Goal: Task Accomplishment & Management: Complete application form

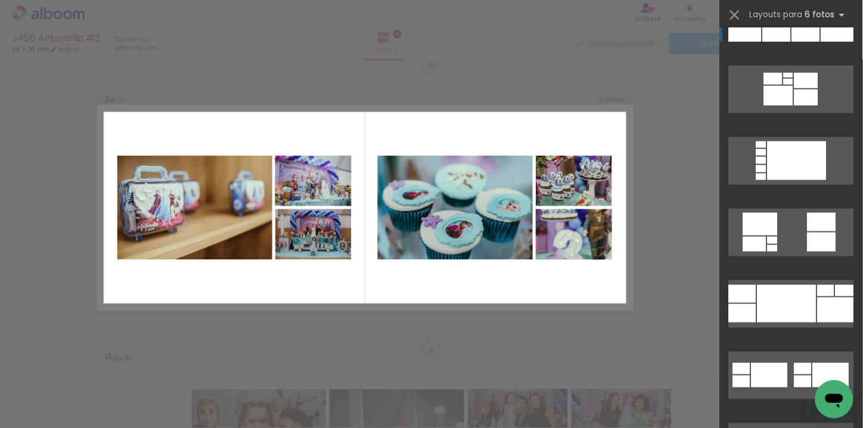
scroll to position [10007, 0]
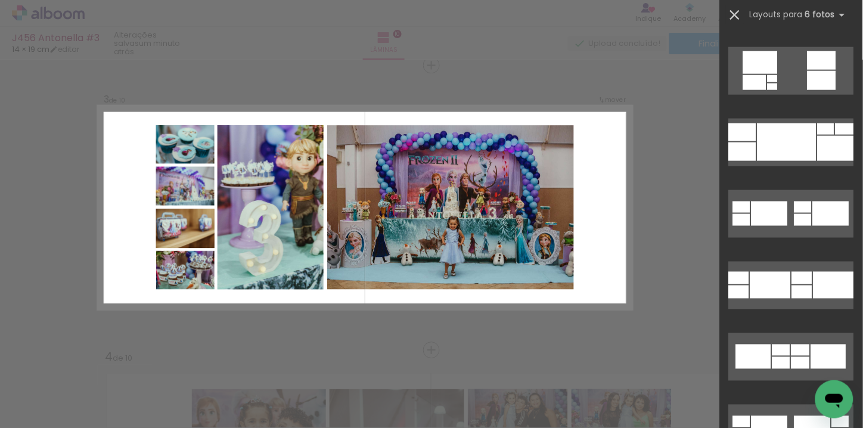
click at [731, 15] on iron-icon at bounding box center [735, 15] width 17 height 17
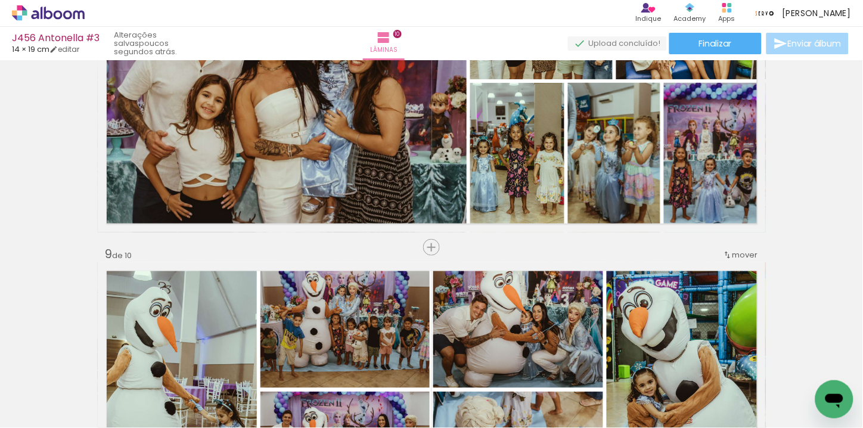
scroll to position [2120, 0]
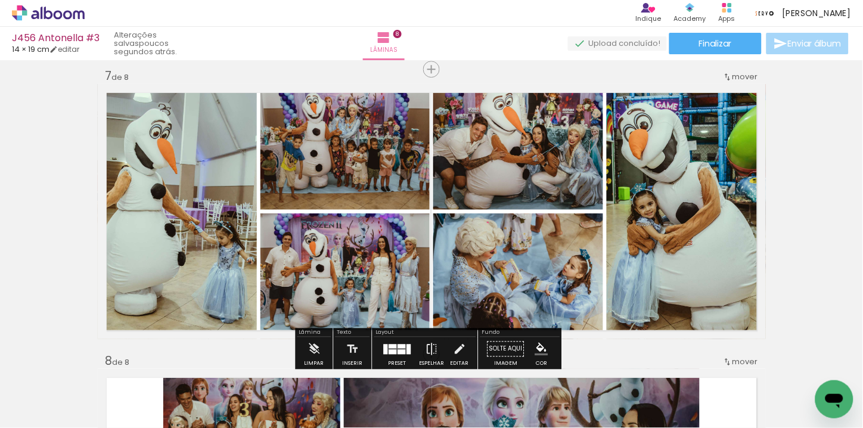
scroll to position [0, 3618]
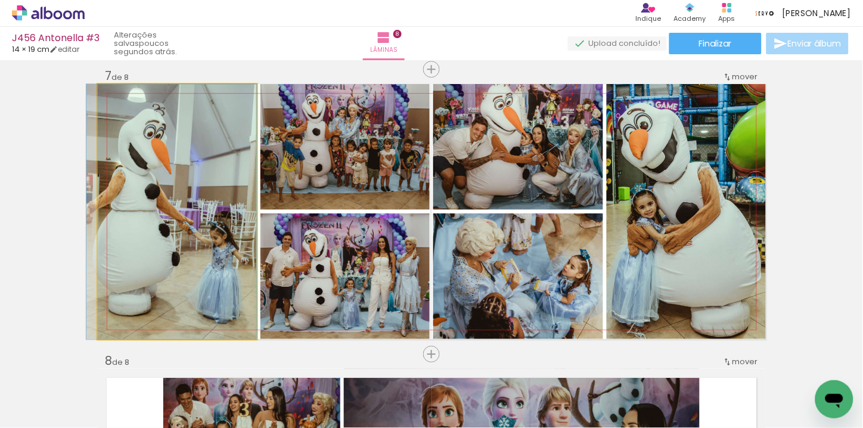
drag, startPoint x: 242, startPoint y: 237, endPoint x: 203, endPoint y: 292, distance: 66.8
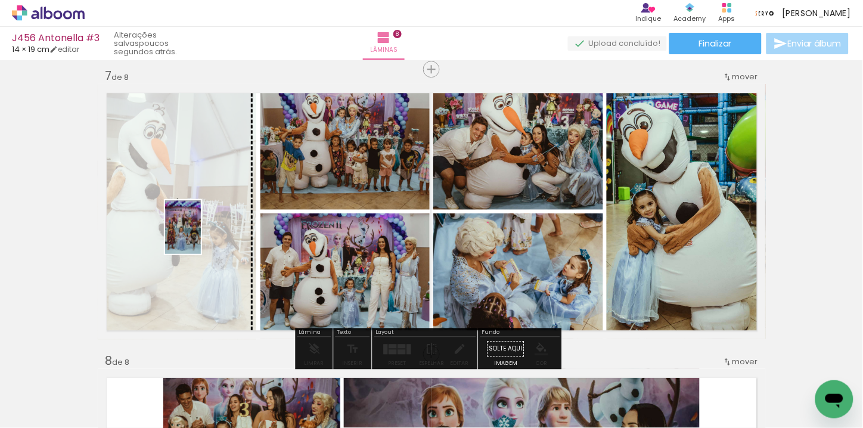
drag, startPoint x: 242, startPoint y: 385, endPoint x: 201, endPoint y: 236, distance: 154.5
click at [201, 236] on quentale-workspace at bounding box center [431, 214] width 863 height 428
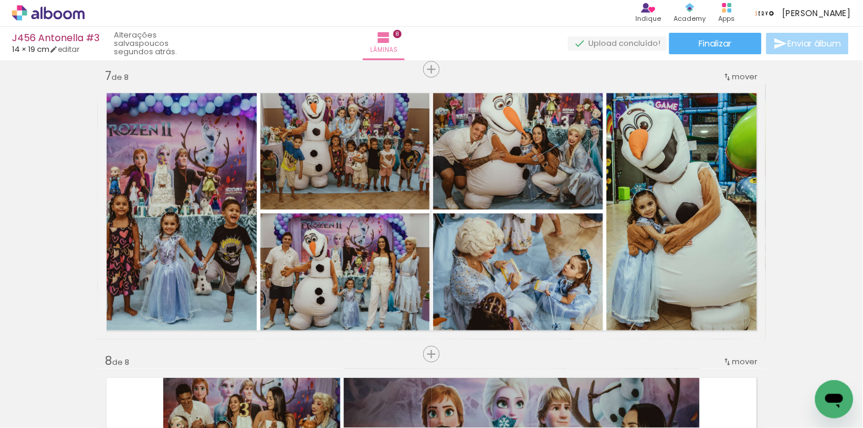
scroll to position [0, 3609]
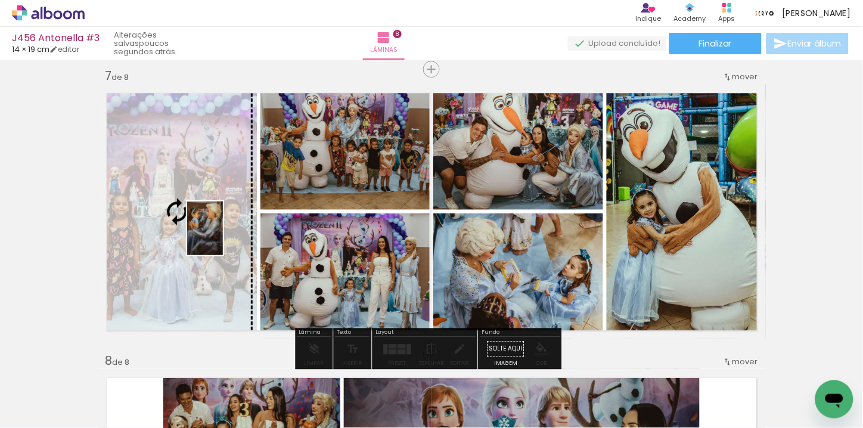
drag, startPoint x: 384, startPoint y: 377, endPoint x: 223, endPoint y: 237, distance: 213.5
click at [223, 237] on quentale-workspace at bounding box center [431, 214] width 863 height 428
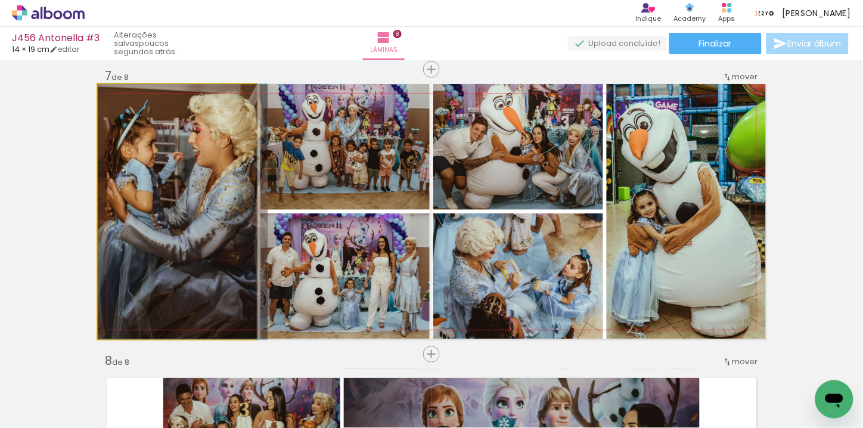
drag, startPoint x: 200, startPoint y: 224, endPoint x: 208, endPoint y: 222, distance: 7.4
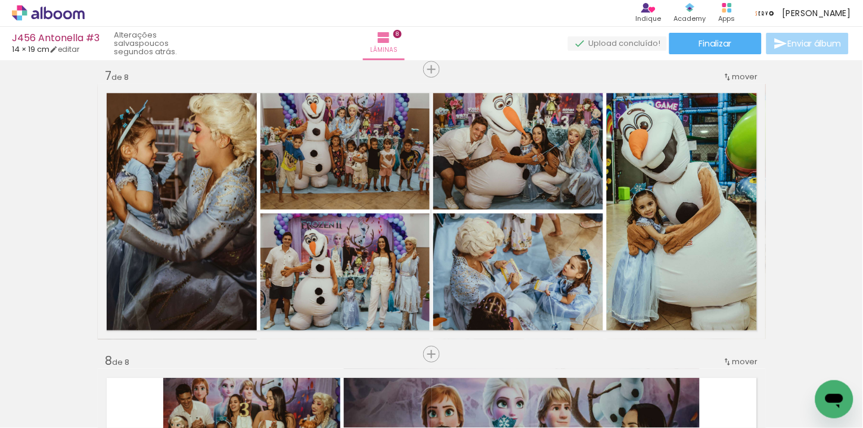
scroll to position [0, 3938]
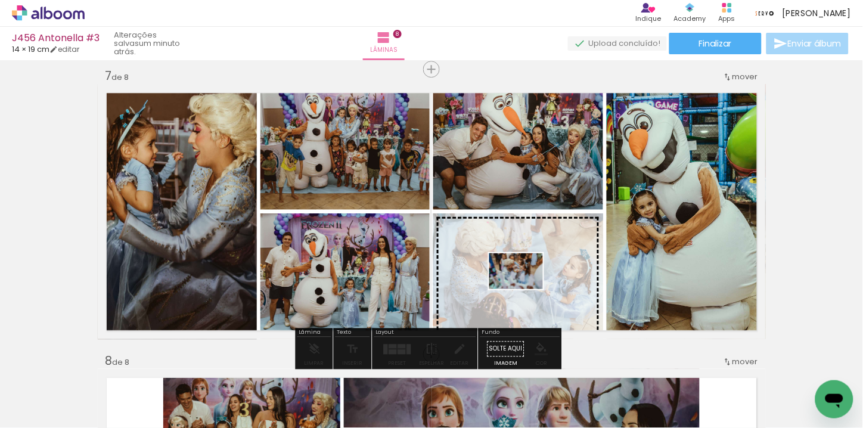
drag, startPoint x: 475, startPoint y: 394, endPoint x: 525, endPoint y: 289, distance: 116.0
click at [525, 289] on quentale-workspace at bounding box center [431, 214] width 863 height 428
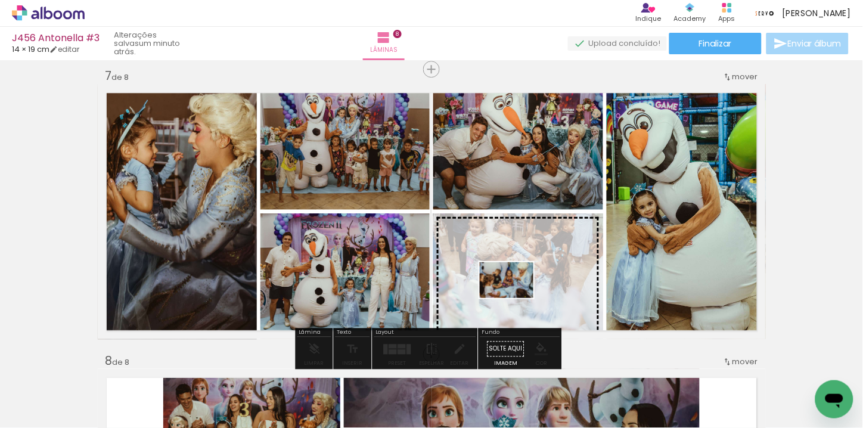
drag, startPoint x: 521, startPoint y: 396, endPoint x: 516, endPoint y: 298, distance: 97.9
click at [516, 298] on quentale-workspace at bounding box center [431, 214] width 863 height 428
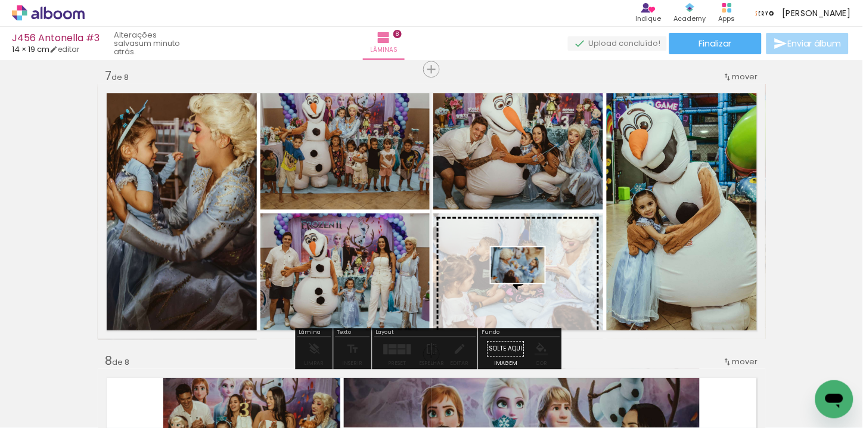
drag, startPoint x: 591, startPoint y: 380, endPoint x: 527, endPoint y: 283, distance: 115.8
click at [527, 283] on quentale-workspace at bounding box center [431, 214] width 863 height 428
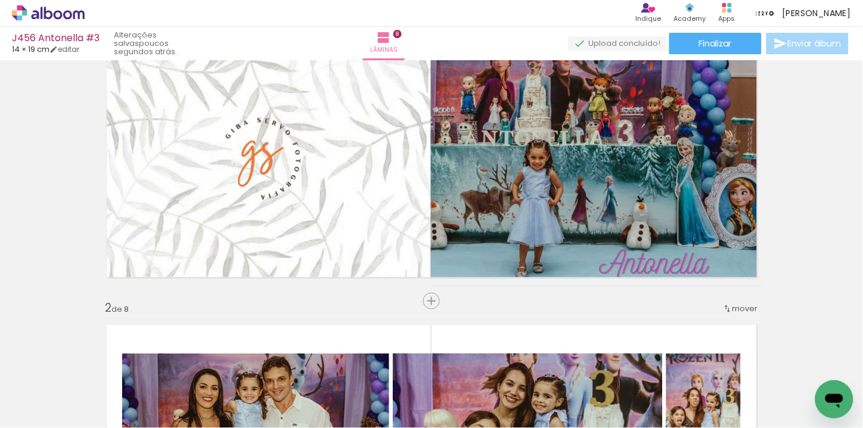
scroll to position [0, 0]
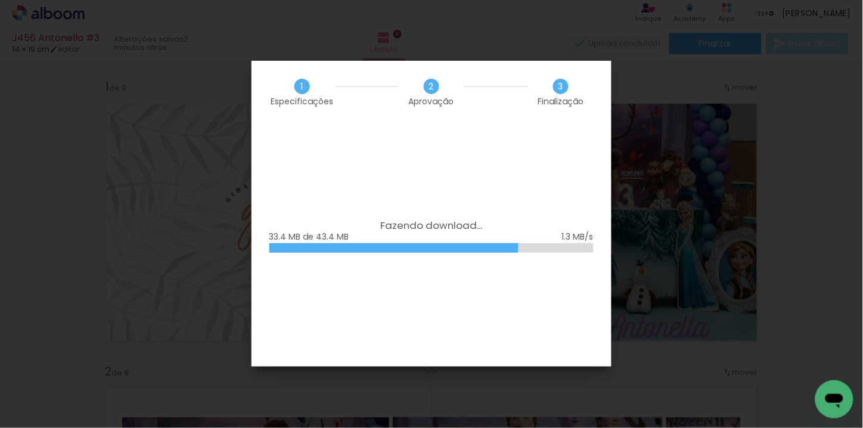
scroll to position [0, 5048]
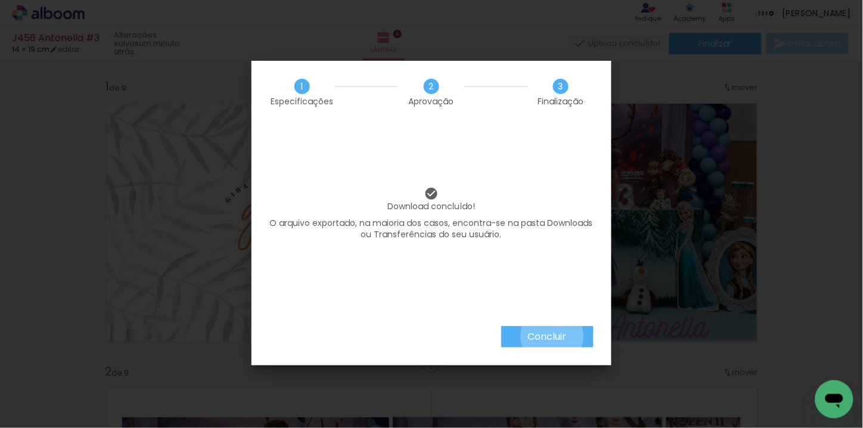
click at [0, 0] on slot "Concluir" at bounding box center [0, 0] width 0 height 0
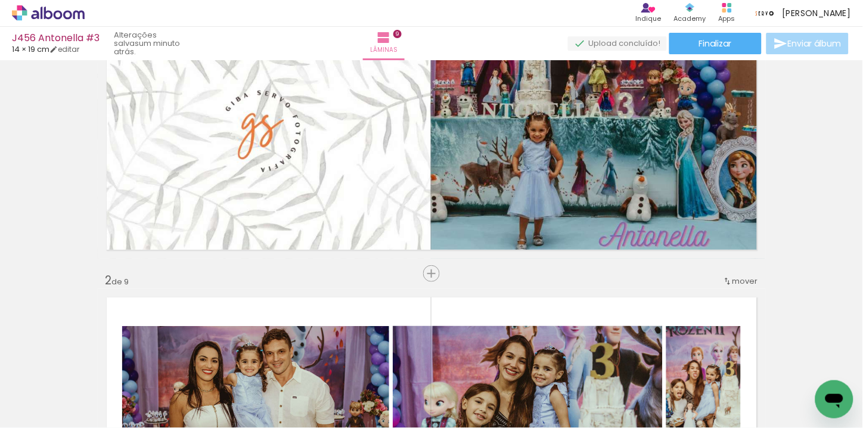
scroll to position [0, 0]
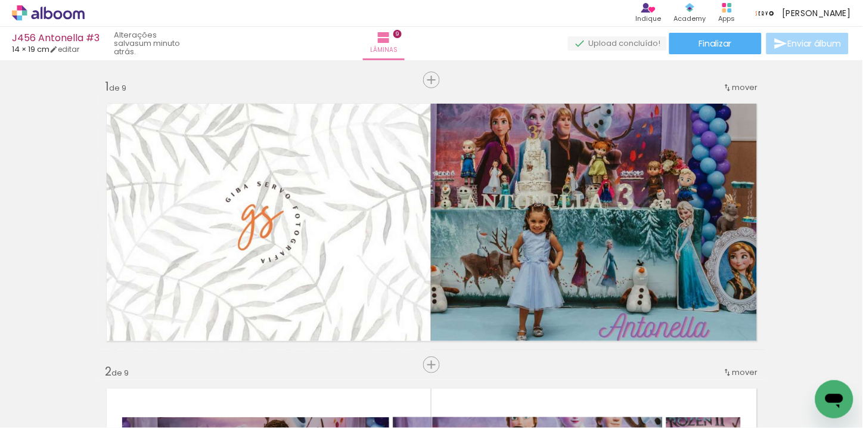
click at [713, 44] on span "Finalizar" at bounding box center [715, 43] width 33 height 8
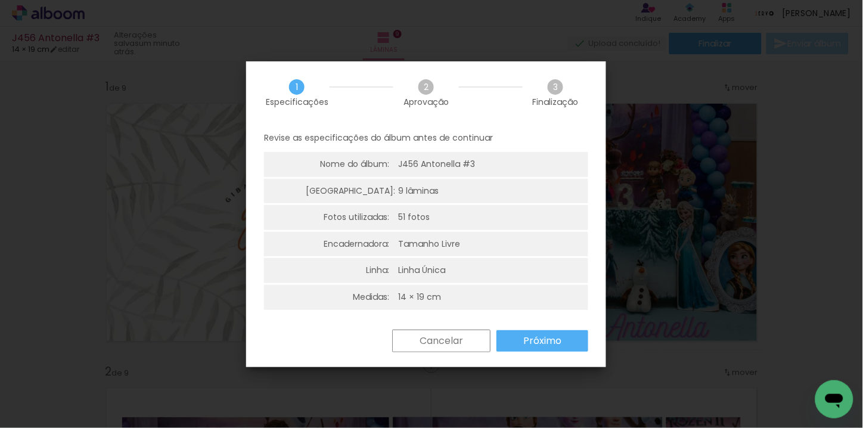
click at [505, 336] on paper-button "Próximo" at bounding box center [543, 340] width 92 height 21
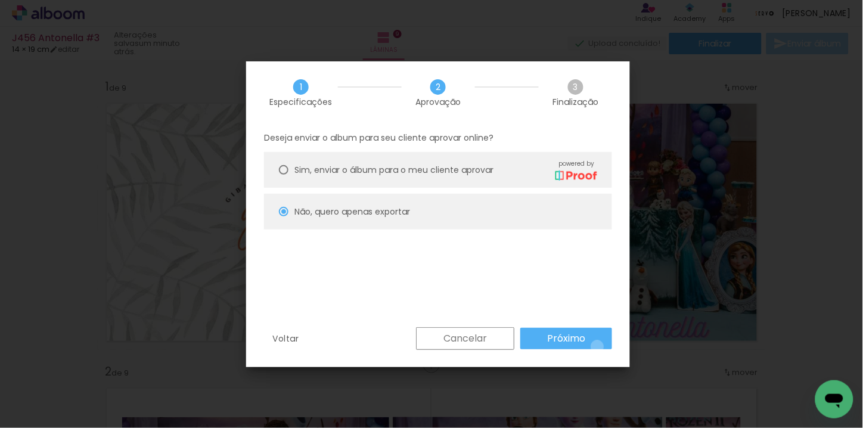
click at [598, 347] on paper-button "Próximo" at bounding box center [567, 338] width 92 height 21
type input "Alta, 300 DPI"
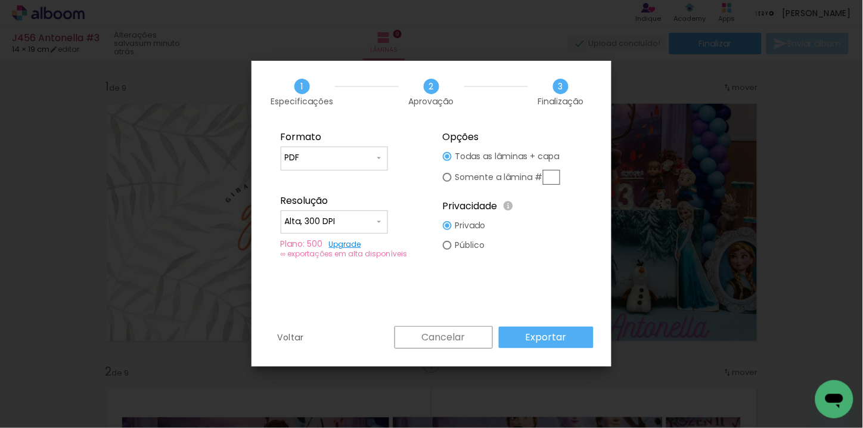
click at [374, 169] on paper-input-container "PDF" at bounding box center [334, 159] width 107 height 24
click at [338, 167] on paper-item "JPG" at bounding box center [334, 156] width 107 height 24
type input "JPG"
click at [0, 0] on slot "Exportar" at bounding box center [0, 0] width 0 height 0
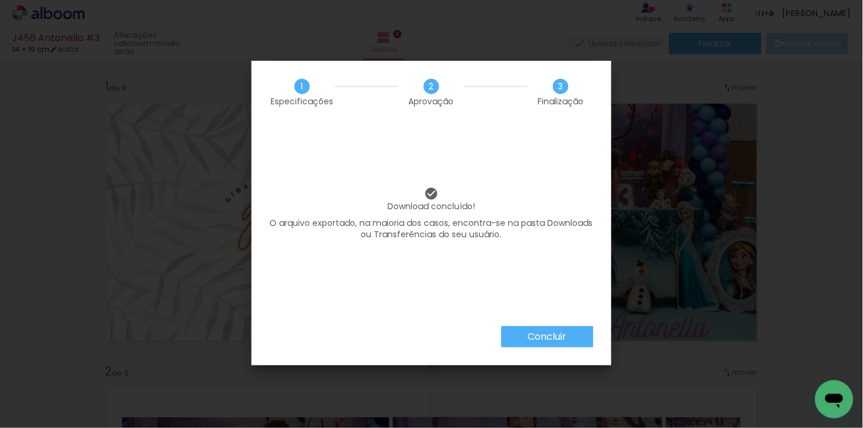
scroll to position [0, 5048]
click at [577, 332] on paper-button "Concluir" at bounding box center [548, 336] width 92 height 21
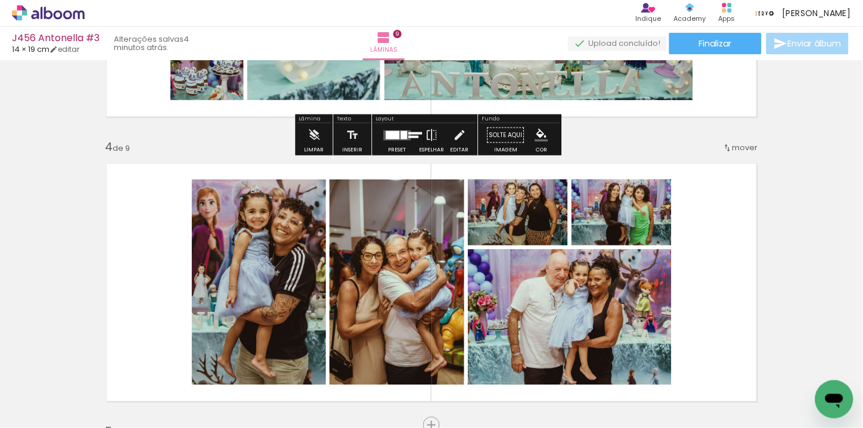
scroll to position [861, 0]
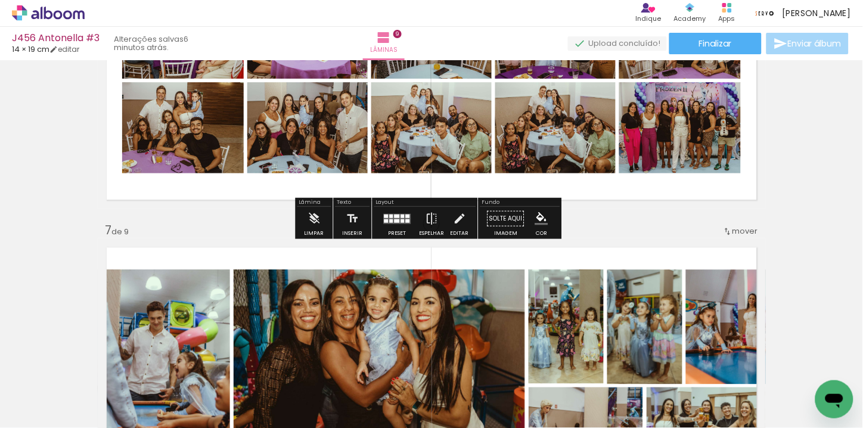
scroll to position [1590, 0]
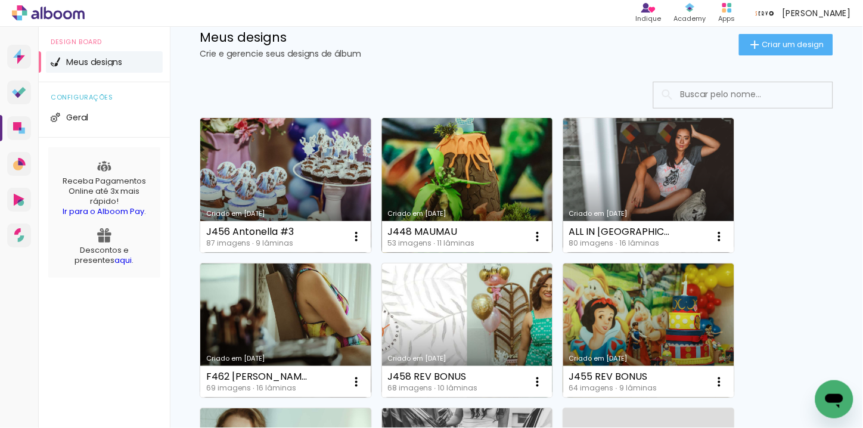
scroll to position [132, 0]
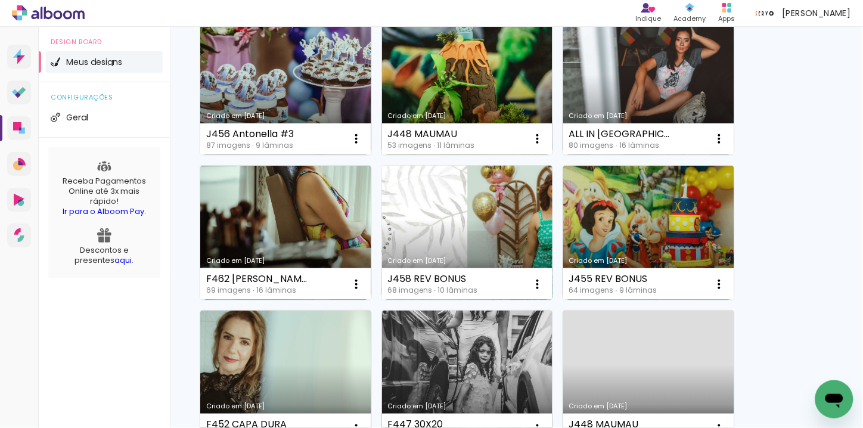
click at [457, 242] on link "Criado em [DATE]" at bounding box center [467, 233] width 171 height 135
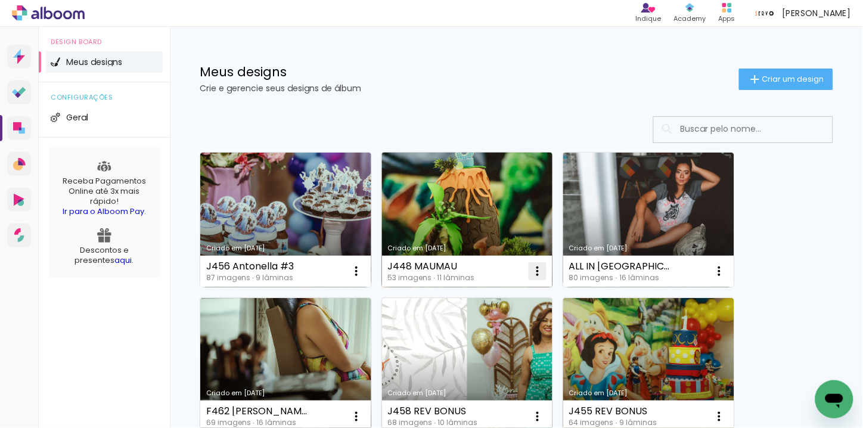
click at [364, 273] on iron-icon at bounding box center [356, 271] width 14 height 14
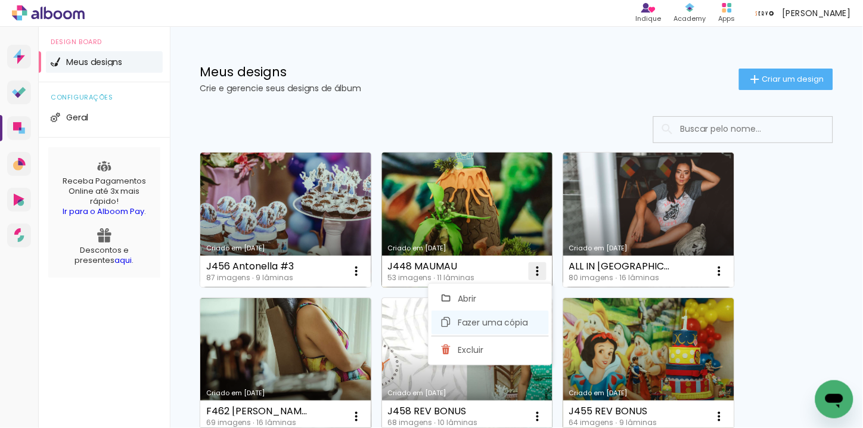
click at [516, 326] on span "Fazer uma cópia" at bounding box center [493, 322] width 70 height 8
type input "Cópia de J448 MAUMAU"
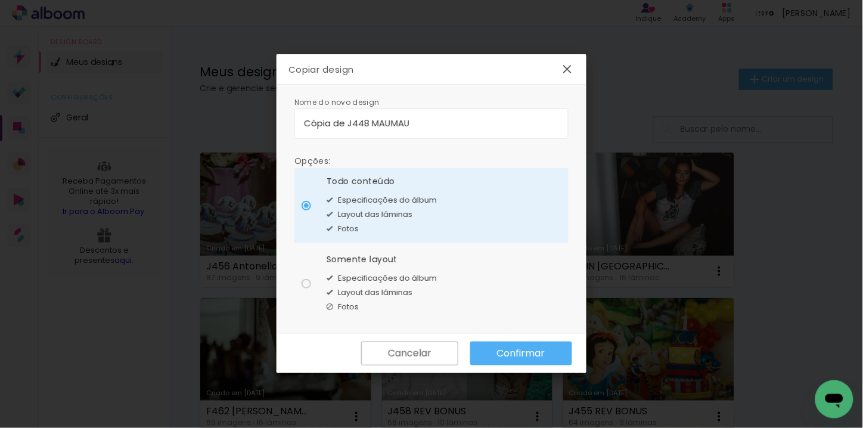
click at [300, 283] on paper-radio-button "Somente layout Especificações do álbum Layout das lâminas Fotos" at bounding box center [432, 283] width 274 height 75
type paper-radio-button "on"
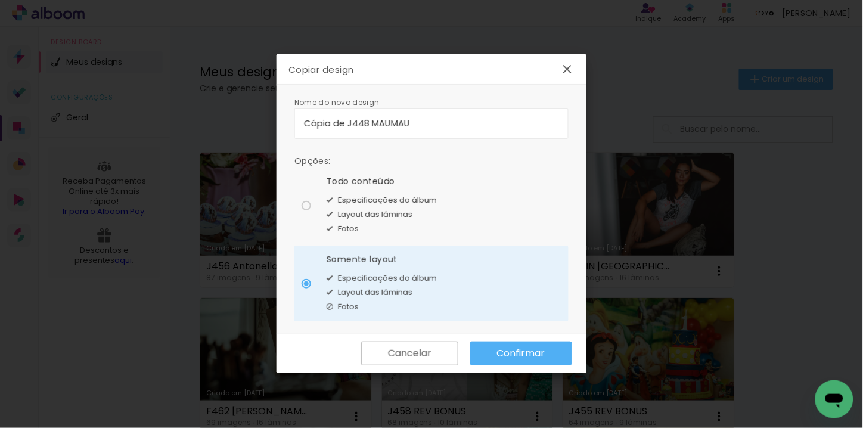
click at [340, 119] on input "Cópia de J448 MAUMAU" at bounding box center [431, 123] width 255 height 14
click at [404, 360] on paper-button "Cancelar" at bounding box center [409, 354] width 97 height 24
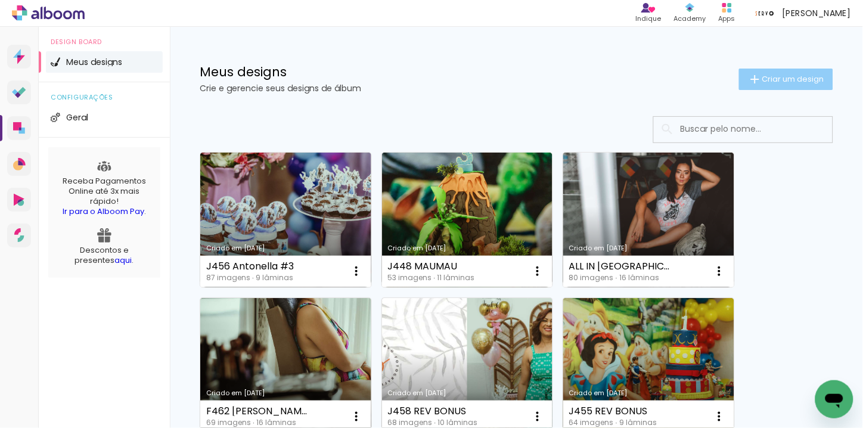
click at [748, 83] on iron-icon at bounding box center [755, 79] width 14 height 14
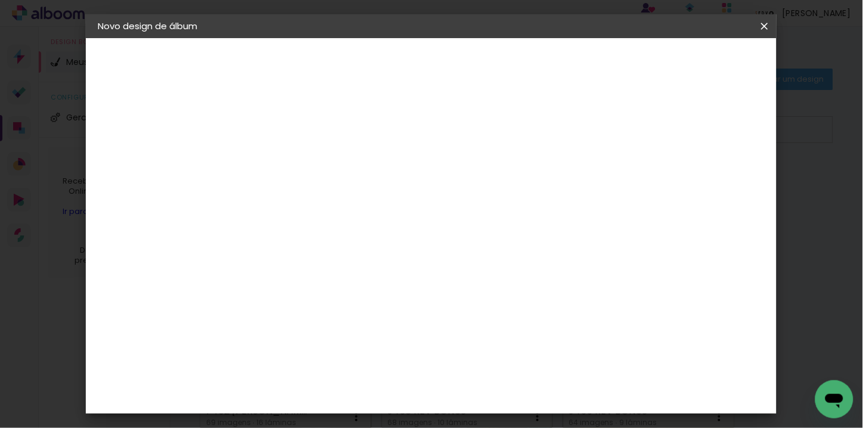
click at [293, 161] on input at bounding box center [293, 160] width 0 height 18
type input "J"
type paper-input "J"
